Goal: Information Seeking & Learning: Learn about a topic

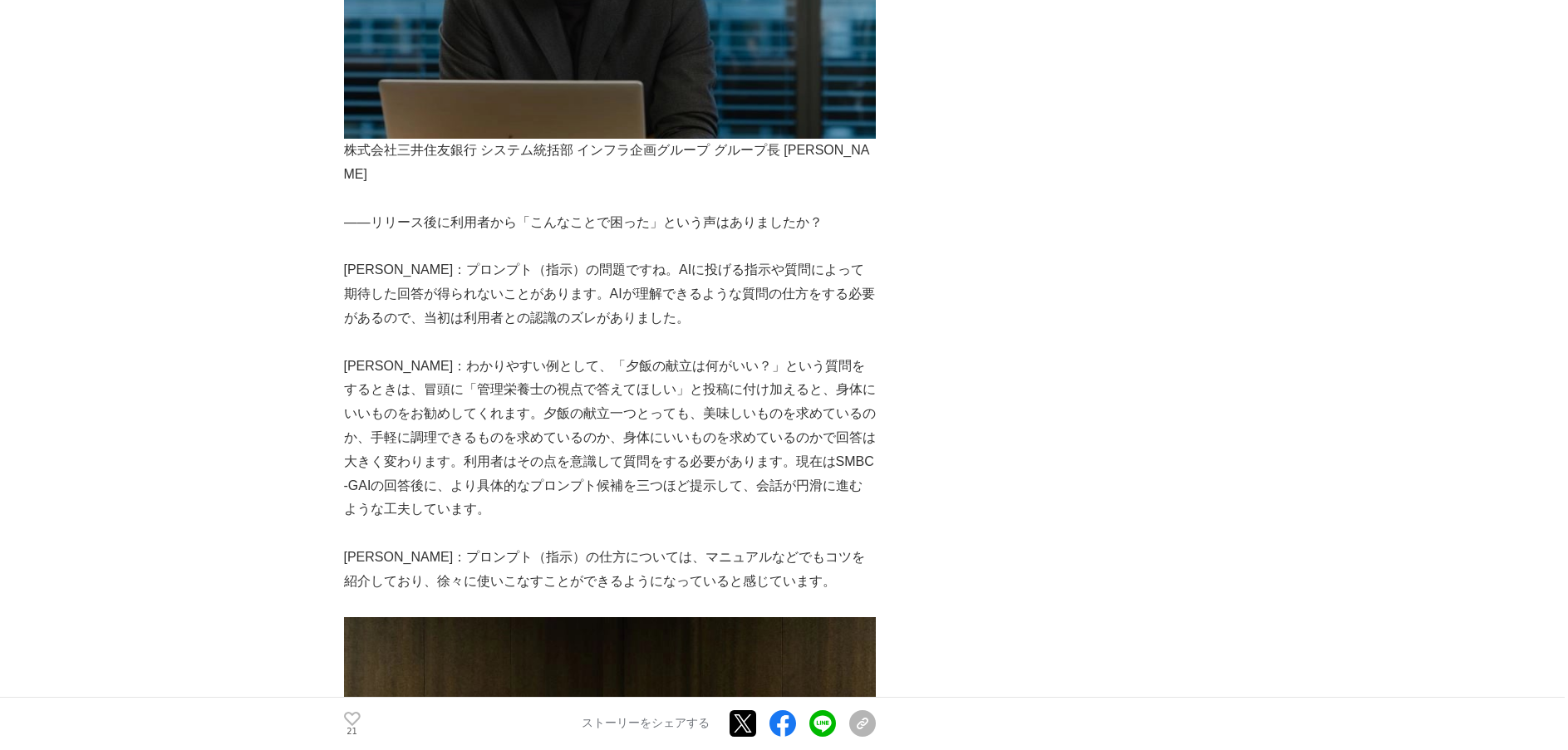
scroll to position [4735, 0]
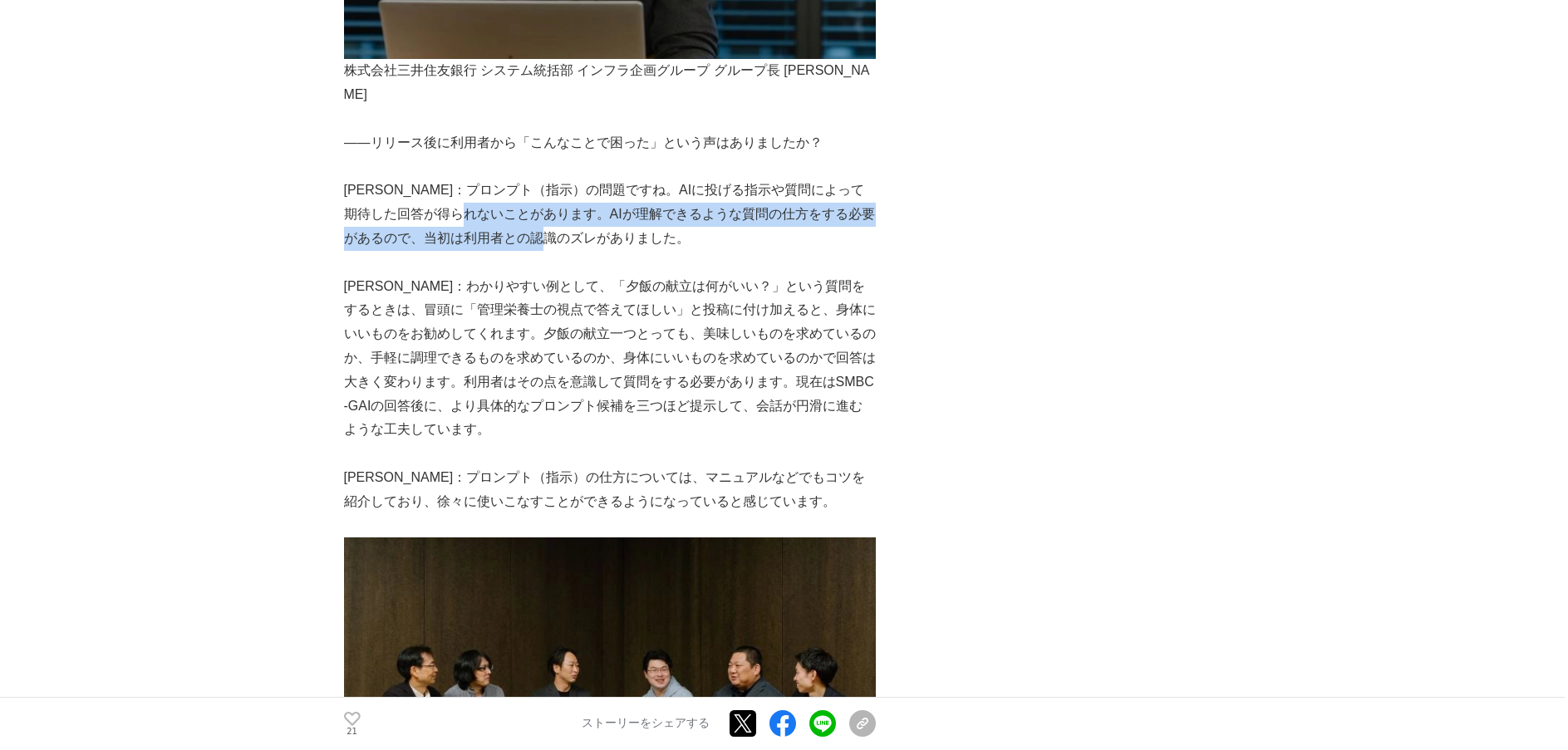
drag, startPoint x: 511, startPoint y: 188, endPoint x: 769, endPoint y: 206, distance: 258.6
click at [769, 206] on p "[PERSON_NAME]：プロンプト（指示）の問題ですね。AIに投げる指示や質問によって期待した回答が得られないことがあります。AIが理解できるような質問の…" at bounding box center [610, 214] width 532 height 72
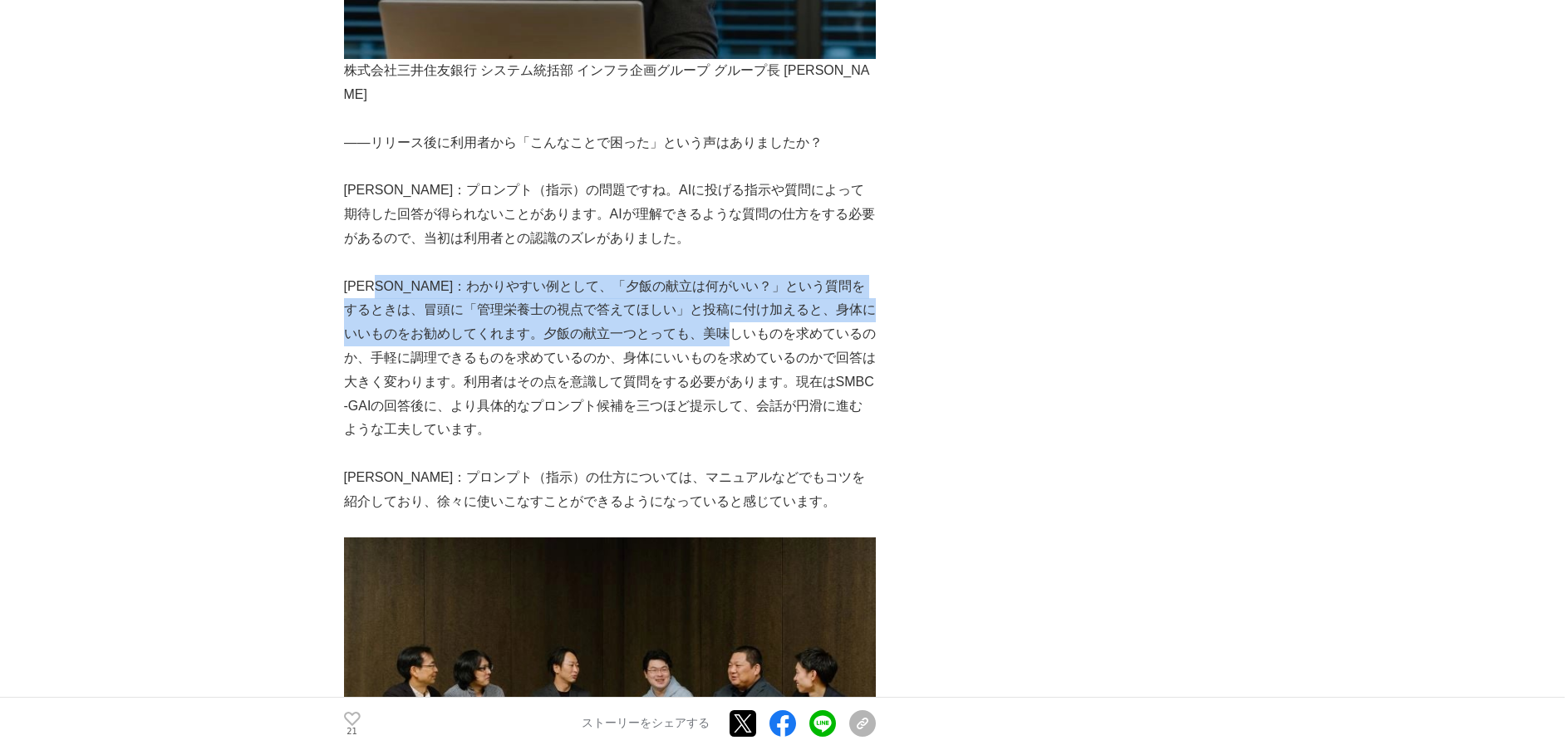
drag, startPoint x: 396, startPoint y: 269, endPoint x: 780, endPoint y: 305, distance: 385.7
click at [780, 305] on p "[PERSON_NAME]：わかりやすい例として、「夕飯の献立は何がいい？」という質問をするときは、冒頭に「管理栄養士の視点で答えてほしい」と投稿に付け加える…" at bounding box center [610, 358] width 532 height 168
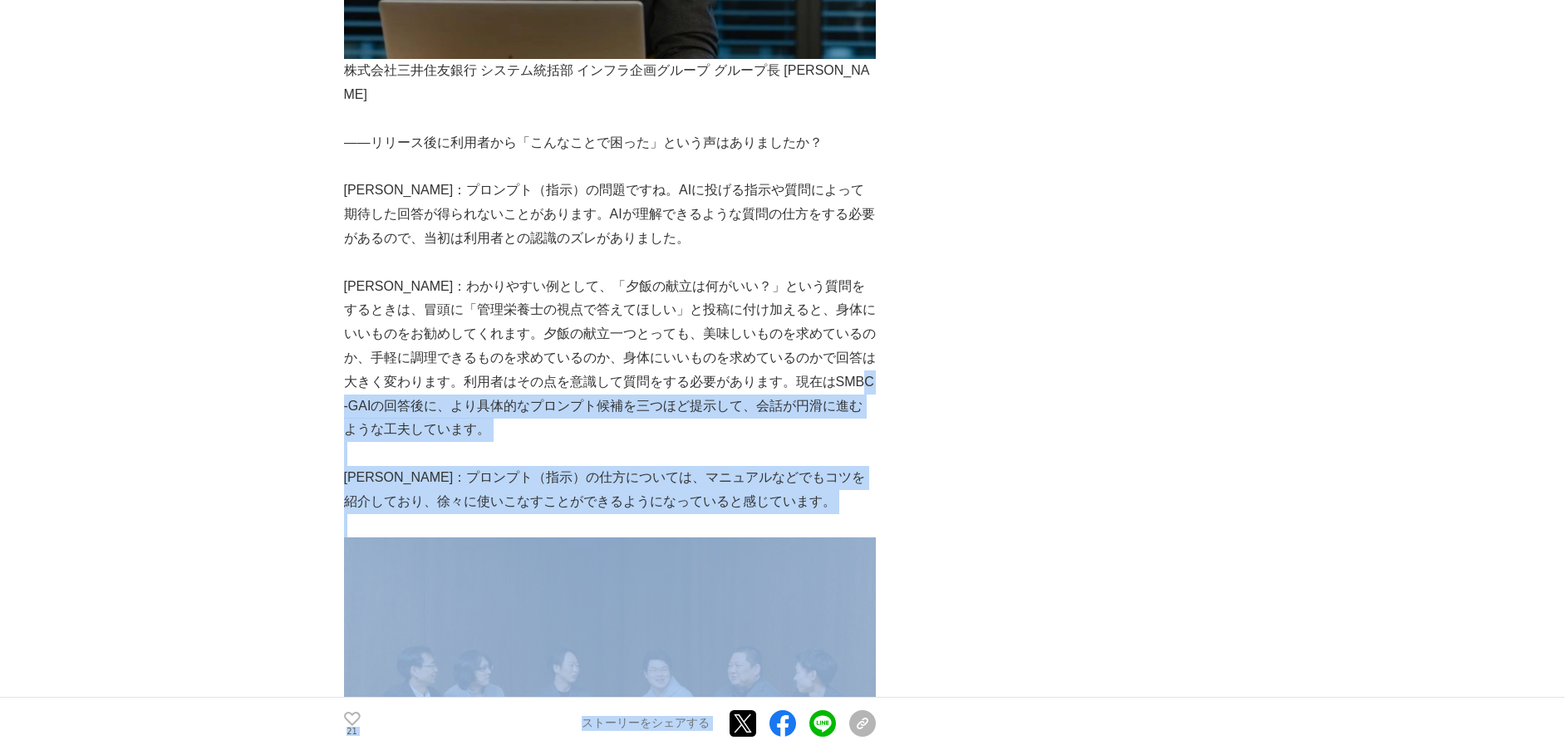
drag, startPoint x: 374, startPoint y: 383, endPoint x: 896, endPoint y: 400, distance: 522.3
click at [896, 400] on div "SMBCグループが独自に生み出したAIアシスタント「SMBC-GAI」開発秘話 開発秘話 #開発秘話 #DX #AI 21 21 21" at bounding box center [784, 651] width 881 height 10570
click at [852, 397] on p "[PERSON_NAME]：わかりやすい例として、「夕飯の献立は何がいい？」という質問をするときは、冒頭に「管理栄養士の視点で答えてほしい」と投稿に付け加える…" at bounding box center [610, 358] width 532 height 168
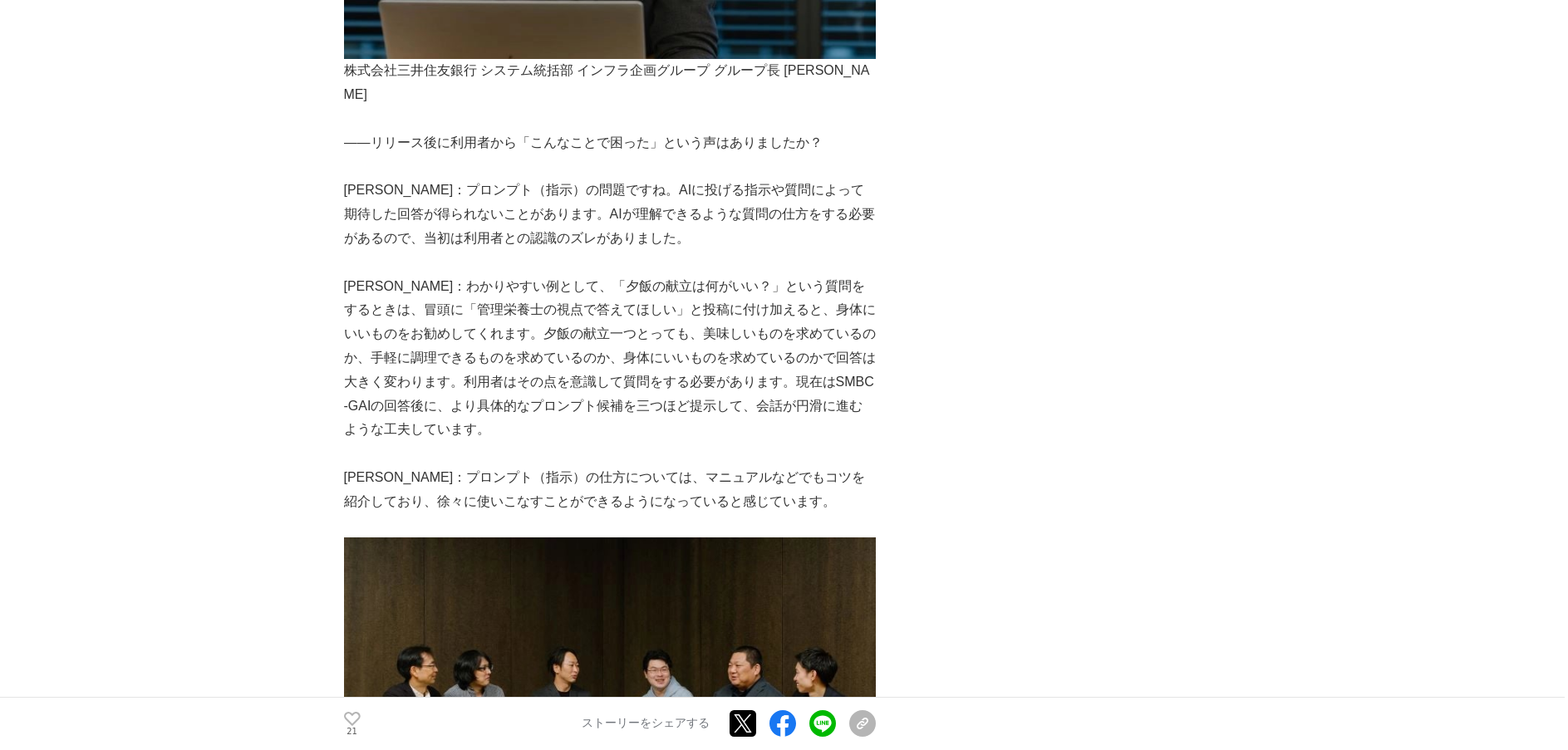
click at [637, 374] on p "[PERSON_NAME]：わかりやすい例として、「夕飯の献立は何がいい？」という質問をするときは、冒頭に「管理栄養士の視点で答えてほしい」と投稿に付け加える…" at bounding box center [610, 358] width 532 height 168
drag, startPoint x: 383, startPoint y: 360, endPoint x: 717, endPoint y: 366, distance: 334.1
click at [717, 366] on p "[PERSON_NAME]：わかりやすい例として、「夕飯の献立は何がいい？」という質問をするときは、冒頭に「管理栄養士の視点で答えてほしい」と投稿に付け加える…" at bounding box center [610, 358] width 532 height 168
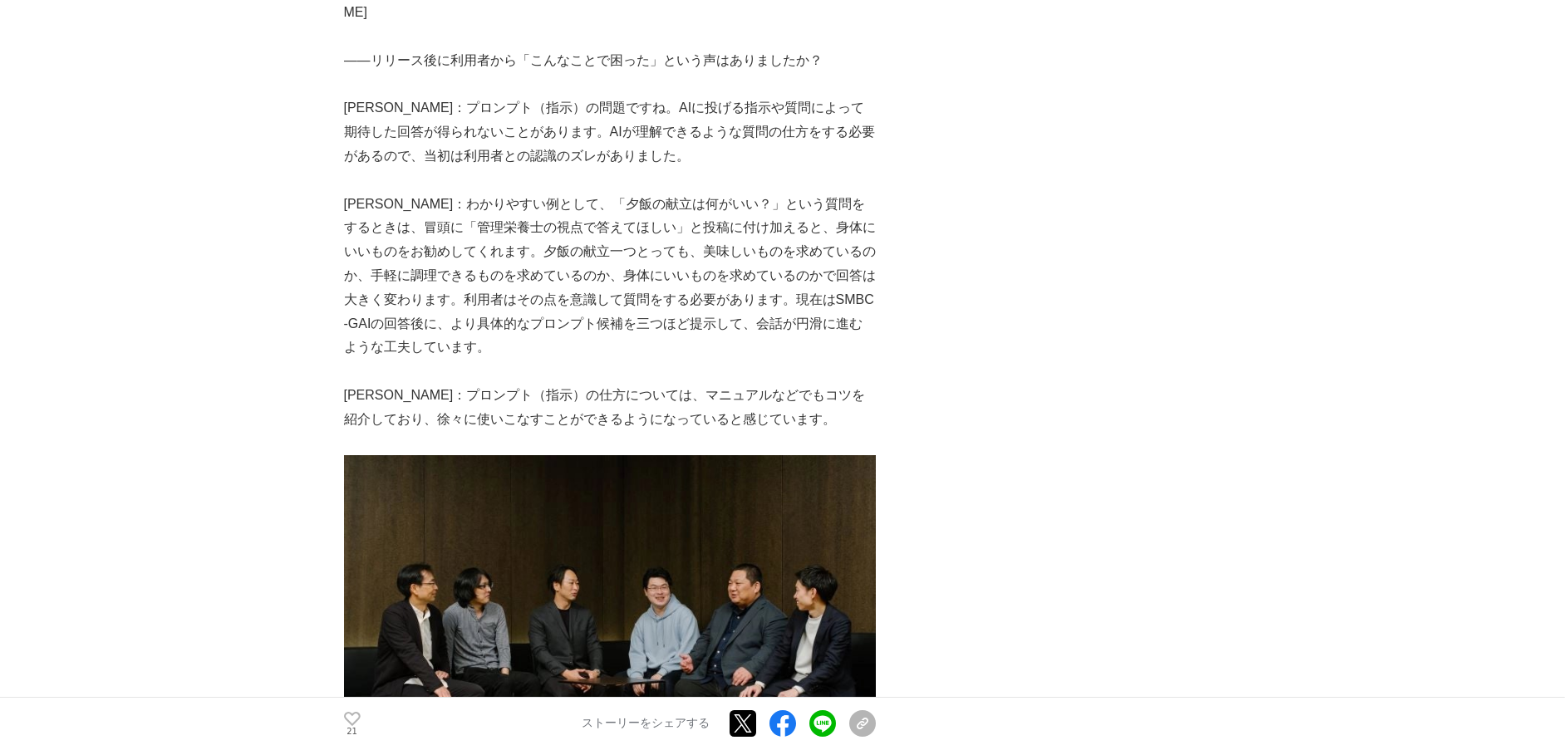
scroll to position [4818, 0]
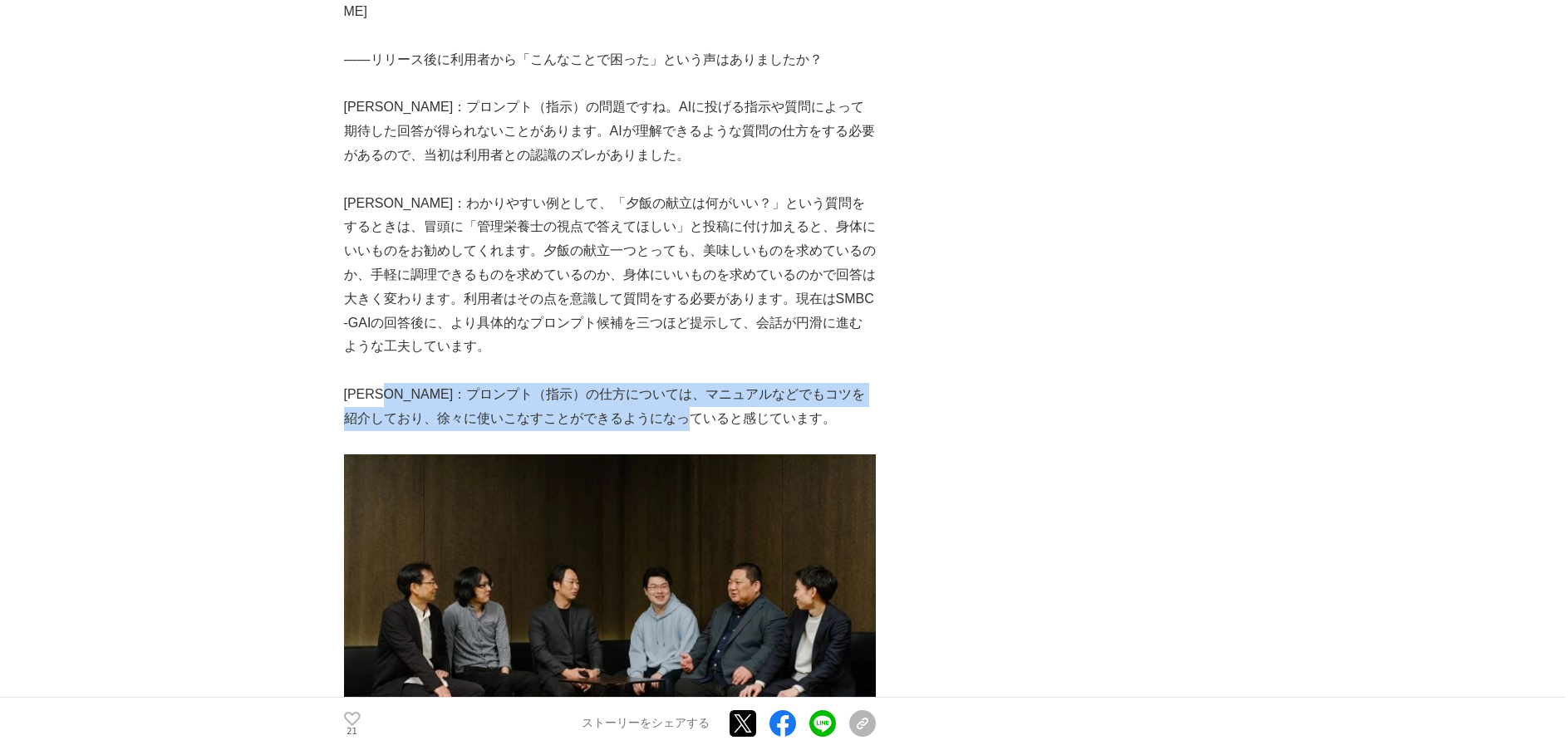
drag, startPoint x: 411, startPoint y: 376, endPoint x: 761, endPoint y: 391, distance: 350.3
click at [761, 391] on p "[PERSON_NAME]：プロンプト（指示）の仕方については、マニュアルなどでもコツを紹介しており、徐々に使いこなすことができるようになっていると感じていま…" at bounding box center [610, 407] width 532 height 48
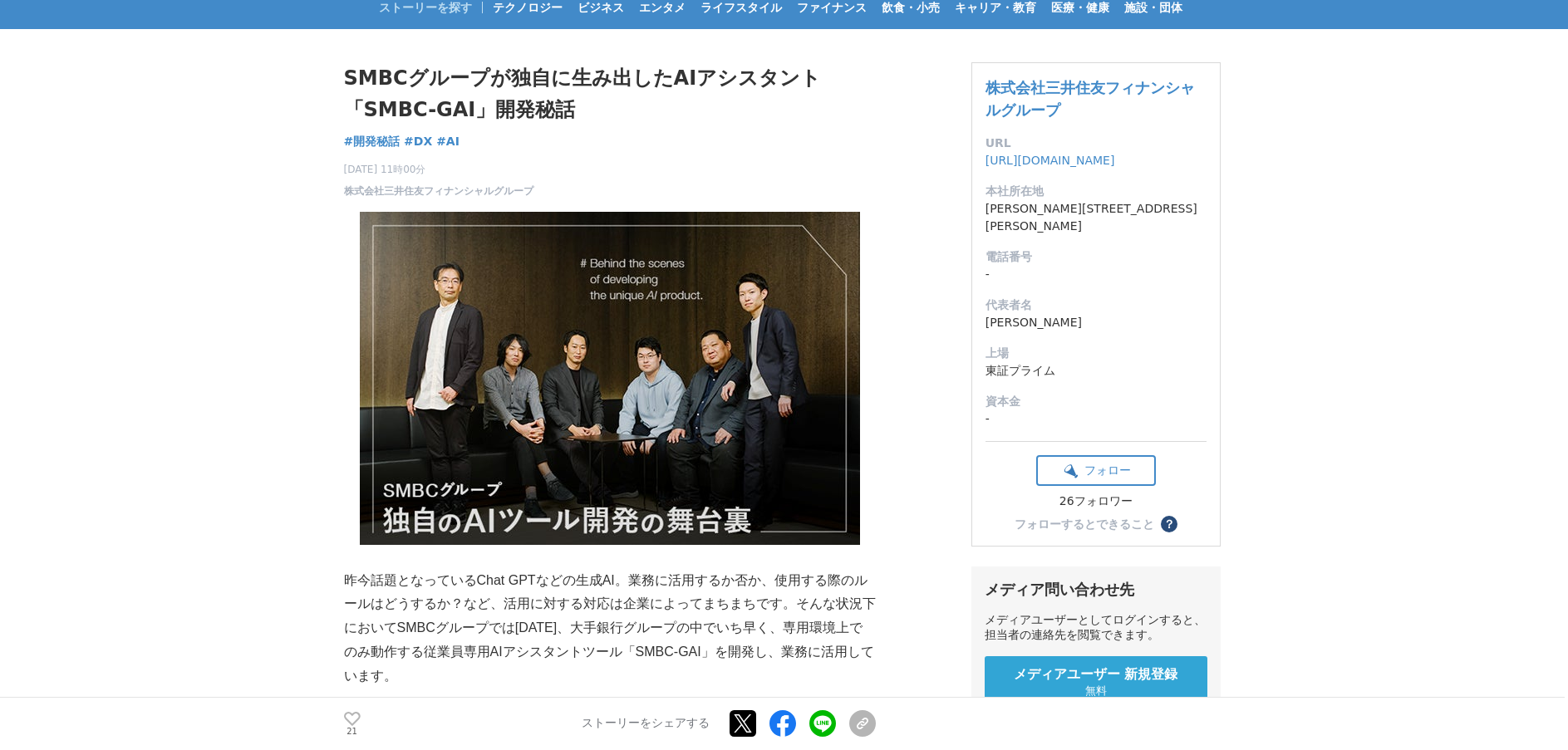
scroll to position [0, 0]
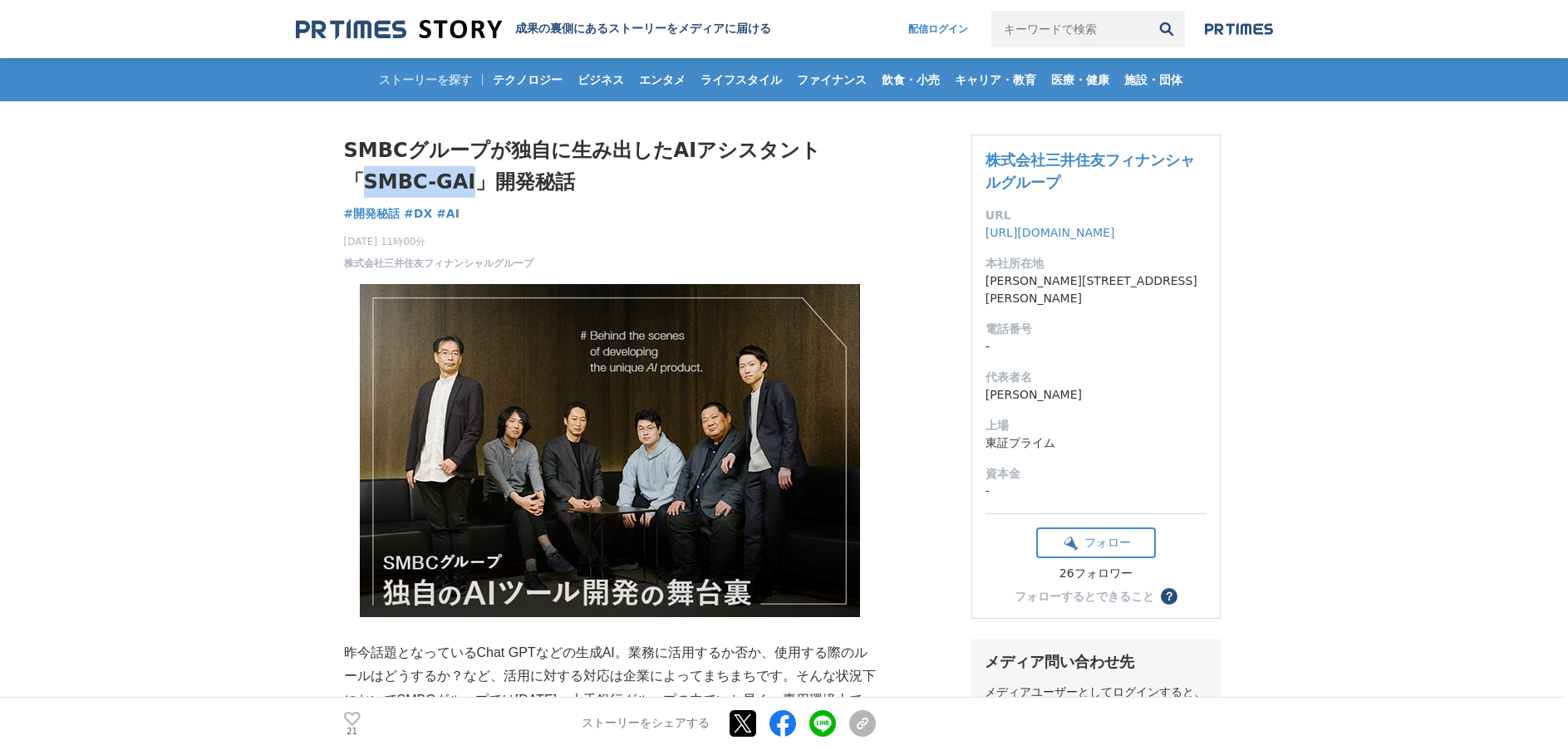
drag, startPoint x: 369, startPoint y: 182, endPoint x: 478, endPoint y: 187, distance: 109.1
click at [478, 187] on h1 "SMBCグループが独自に生み出したAIアシスタント「SMBC-GAI」開発秘話" at bounding box center [610, 166] width 532 height 64
copy h1 "SMBC-GAI"
